Goal: Find specific page/section: Find specific page/section

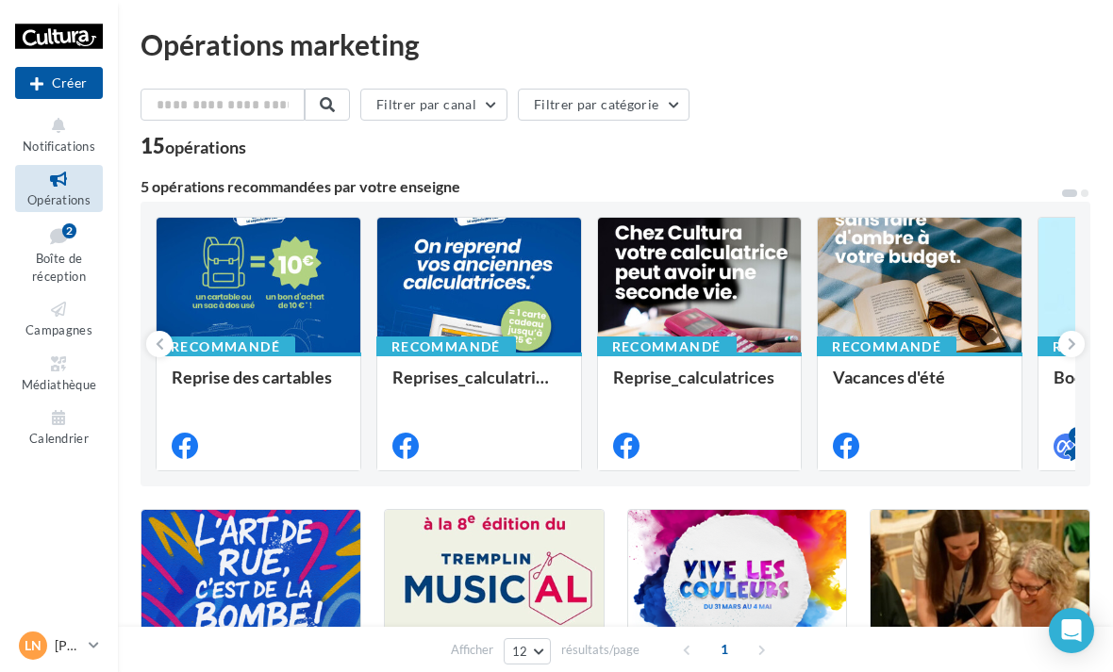
click at [80, 245] on icon at bounding box center [59, 235] width 76 height 25
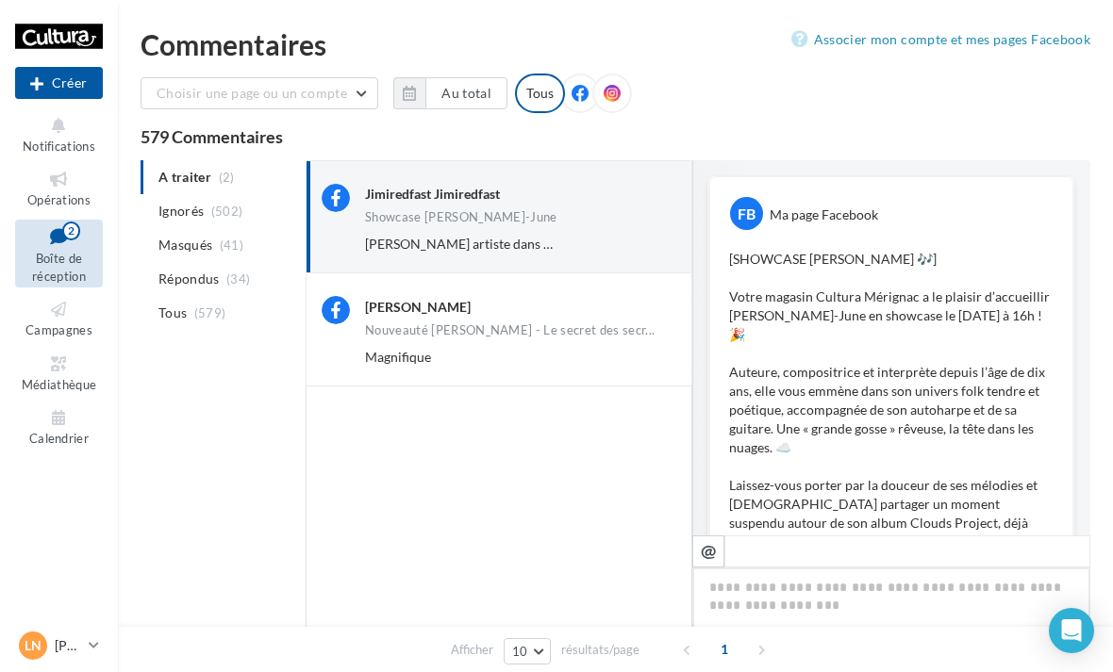
scroll to position [604, 0]
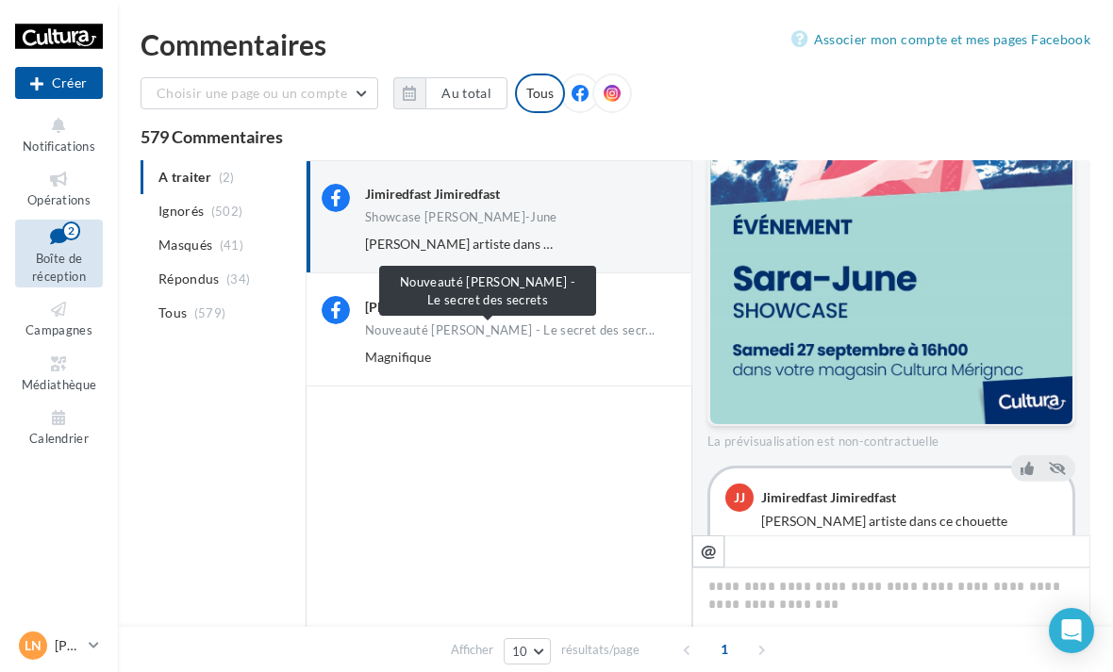
click at [368, 330] on span "Nouveauté Dan Brown - Le secret des secr..." at bounding box center [510, 330] width 290 height 12
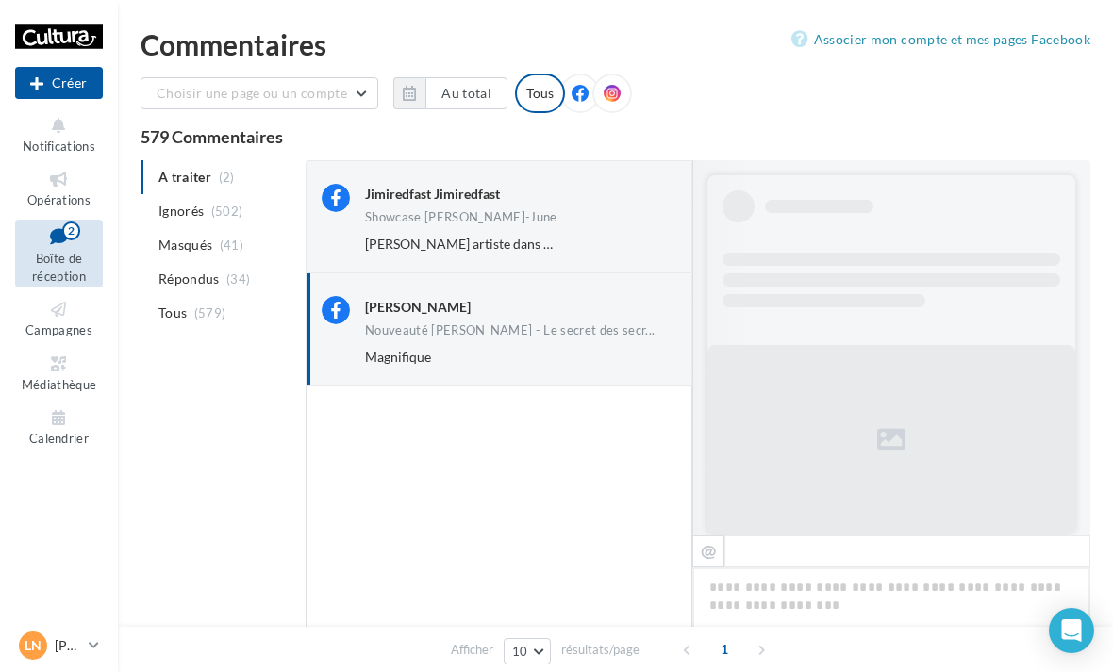
scroll to position [842, 0]
